Goal: Information Seeking & Learning: Learn about a topic

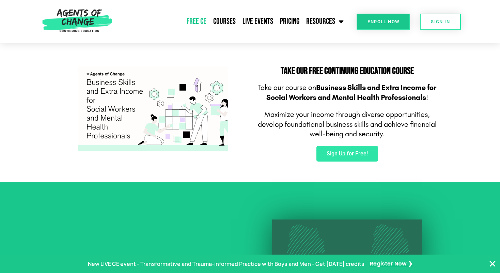
scroll to position [380, 0]
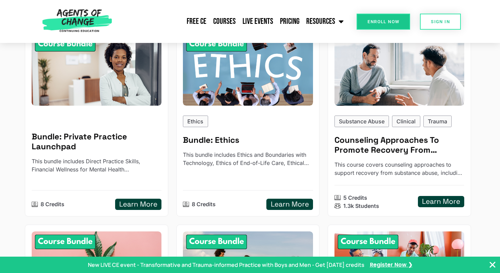
scroll to position [306, 0]
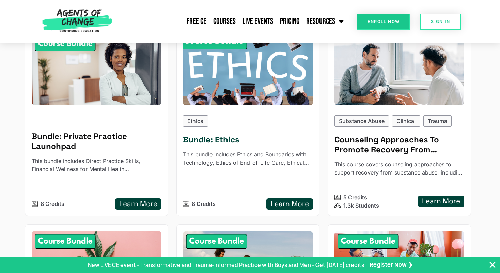
click at [292, 206] on h5 "Learn More" at bounding box center [290, 204] width 38 height 9
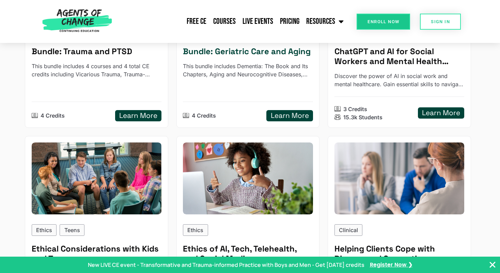
scroll to position [775, 0]
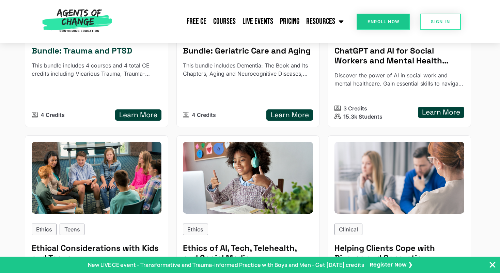
click at [137, 113] on h5 "Learn More" at bounding box center [138, 115] width 38 height 9
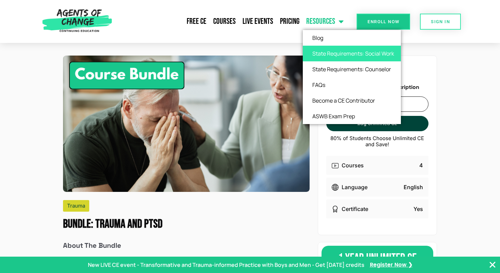
click at [327, 53] on link "State Requirements: Social Work" at bounding box center [352, 54] width 98 height 16
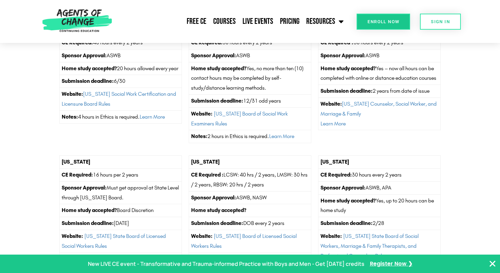
scroll to position [1873, 0]
